Goal: Information Seeking & Learning: Learn about a topic

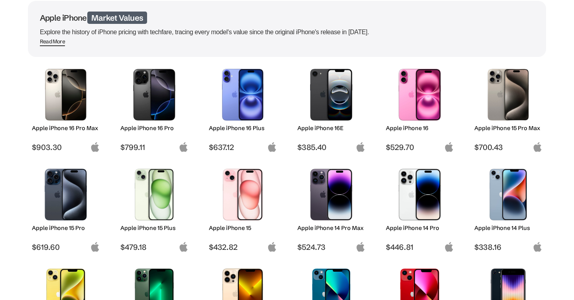
scroll to position [69, 0]
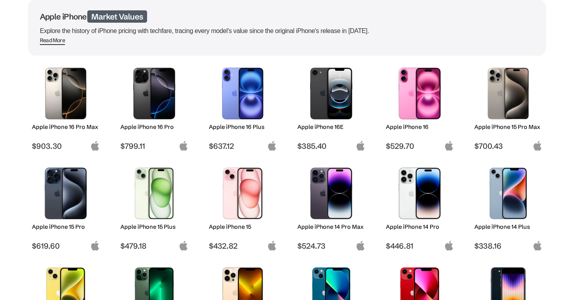
click at [150, 99] on img at bounding box center [154, 94] width 56 height 52
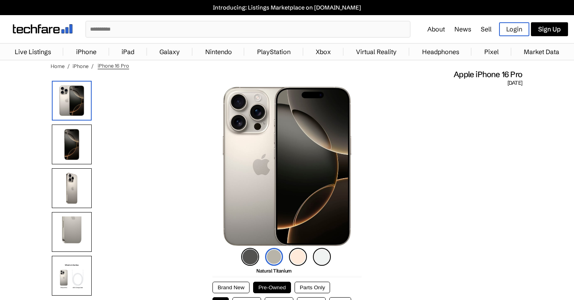
scroll to position [58, 0]
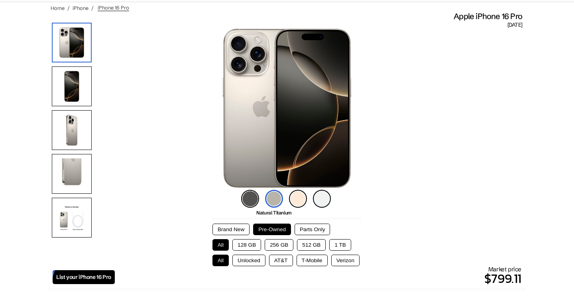
click at [275, 244] on button "256 GB" at bounding box center [279, 245] width 29 height 12
click at [243, 247] on button "128 GB" at bounding box center [246, 245] width 29 height 12
click at [283, 245] on button "256 GB" at bounding box center [279, 245] width 29 height 12
click at [245, 245] on button "128 GB" at bounding box center [246, 245] width 29 height 12
click at [279, 243] on button "256 GB" at bounding box center [279, 245] width 29 height 12
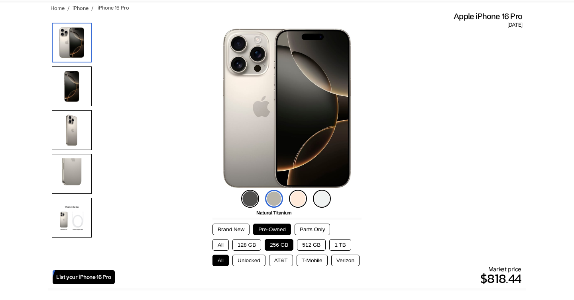
click at [339, 246] on button "1 TB" at bounding box center [340, 245] width 22 height 12
click at [310, 244] on button "512 GB" at bounding box center [311, 245] width 29 height 12
click at [273, 247] on button "256 GB" at bounding box center [279, 245] width 29 height 12
click at [226, 246] on button "All" at bounding box center [220, 245] width 16 height 12
click at [241, 246] on button "128 GB" at bounding box center [246, 245] width 29 height 12
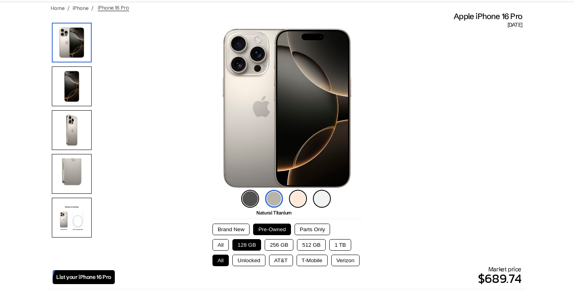
click at [276, 245] on button "256 GB" at bounding box center [279, 245] width 29 height 12
click at [253, 262] on button "Unlocked" at bounding box center [248, 261] width 33 height 12
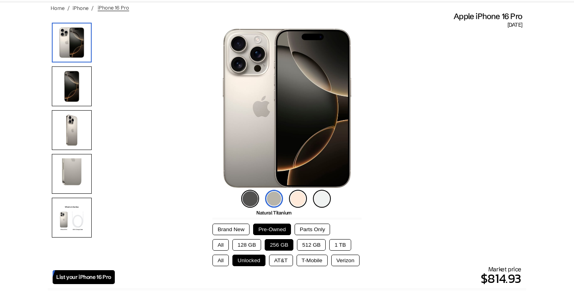
click at [281, 264] on button "AT&T" at bounding box center [281, 261] width 24 height 12
click at [308, 264] on button "T-Mobile" at bounding box center [311, 261] width 31 height 12
click at [350, 257] on button "Verizon" at bounding box center [345, 261] width 28 height 12
click at [249, 261] on button "Unlocked" at bounding box center [248, 261] width 33 height 12
click at [219, 261] on button "All" at bounding box center [220, 261] width 16 height 12
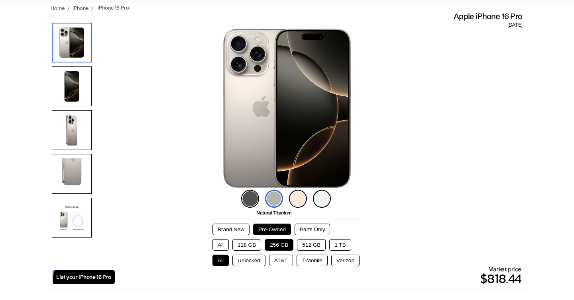
click at [247, 263] on button "Unlocked" at bounding box center [248, 261] width 33 height 12
click at [283, 263] on button "AT&T" at bounding box center [281, 261] width 24 height 12
click at [308, 263] on button "T-Mobile" at bounding box center [311, 261] width 31 height 12
click at [339, 263] on button "Verizon" at bounding box center [345, 261] width 28 height 12
click at [243, 263] on button "Unlocked" at bounding box center [248, 261] width 33 height 12
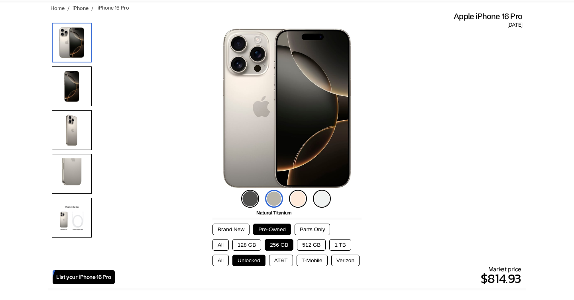
click at [280, 264] on button "AT&T" at bounding box center [281, 261] width 24 height 12
click at [306, 263] on button "T-Mobile" at bounding box center [311, 261] width 31 height 12
click at [338, 260] on button "Verizon" at bounding box center [345, 261] width 28 height 12
click at [249, 263] on button "Unlocked" at bounding box center [248, 261] width 33 height 12
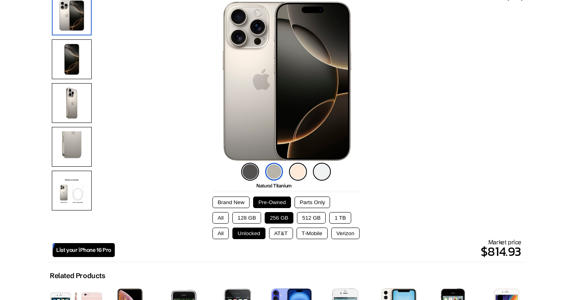
scroll to position [82, 0]
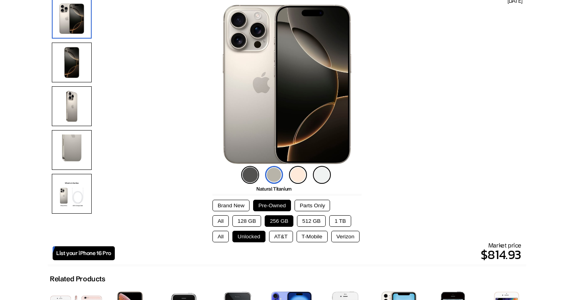
click at [220, 236] on button "All" at bounding box center [220, 237] width 16 height 12
click at [242, 219] on button "128 GB" at bounding box center [246, 222] width 29 height 12
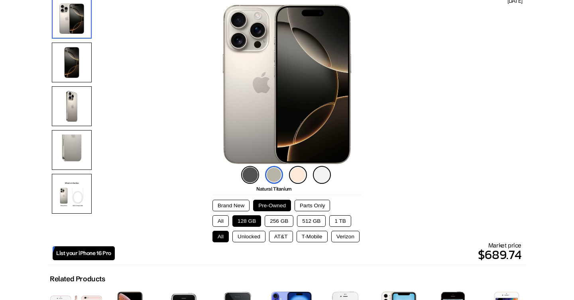
click at [275, 222] on button "256 GB" at bounding box center [279, 222] width 29 height 12
click at [276, 236] on button "AT&T" at bounding box center [281, 237] width 24 height 12
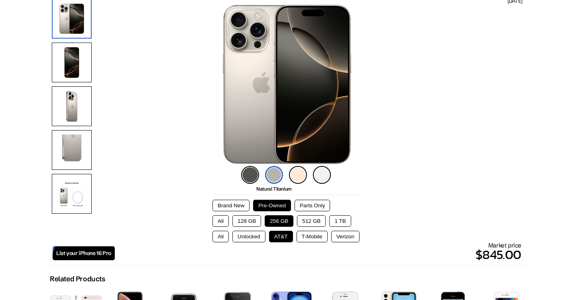
click at [319, 239] on button "T-Mobile" at bounding box center [311, 237] width 31 height 12
click at [249, 239] on button "Unlocked" at bounding box center [248, 237] width 33 height 12
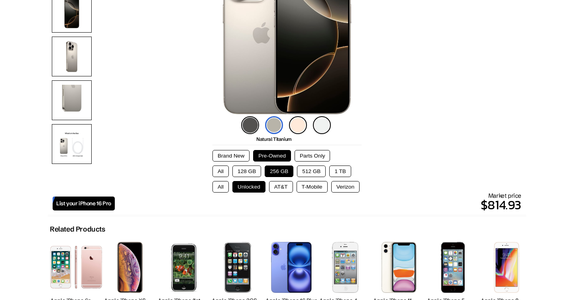
scroll to position [140, 0]
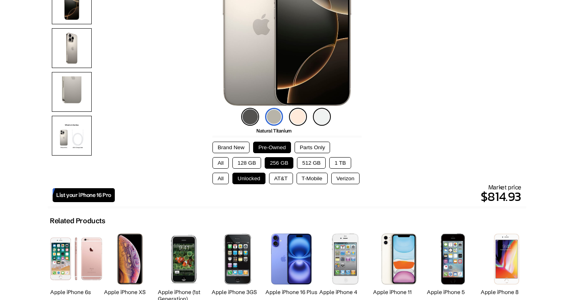
click at [294, 117] on img at bounding box center [298, 117] width 18 height 18
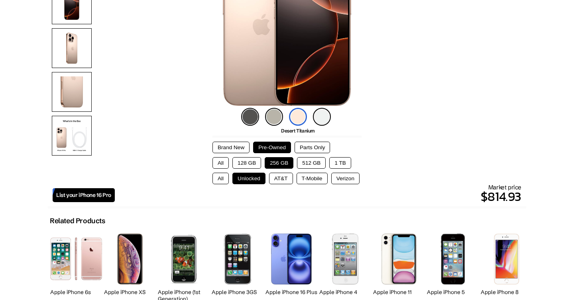
click at [317, 144] on button "Parts Only" at bounding box center [311, 148] width 35 height 12
click at [233, 150] on button "Brand New" at bounding box center [230, 148] width 37 height 12
click at [272, 145] on button "Pre-Owned" at bounding box center [272, 148] width 38 height 12
click at [282, 181] on button "AT&T" at bounding box center [281, 179] width 24 height 12
click at [309, 180] on button "T-Mobile" at bounding box center [311, 179] width 31 height 12
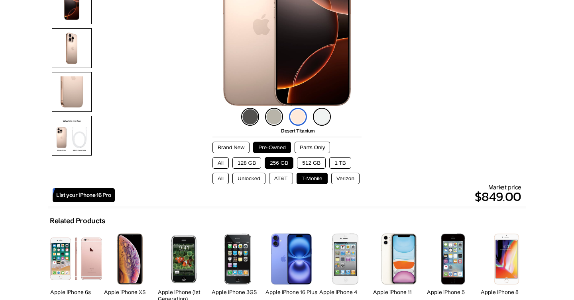
click at [337, 180] on button "Verizon" at bounding box center [345, 179] width 28 height 12
click at [249, 182] on button "Unlocked" at bounding box center [248, 179] width 33 height 12
click at [223, 178] on button "All" at bounding box center [220, 179] width 16 height 12
click at [244, 176] on button "Unlocked" at bounding box center [248, 179] width 33 height 12
